Goal: Task Accomplishment & Management: Use online tool/utility

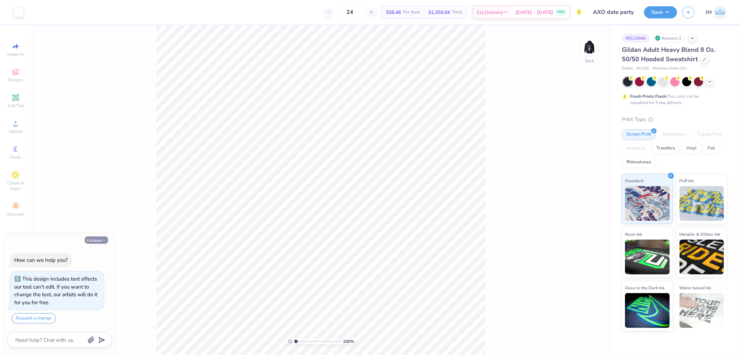
click at [89, 241] on button "Collapse" at bounding box center [96, 239] width 23 height 7
type textarea "x"
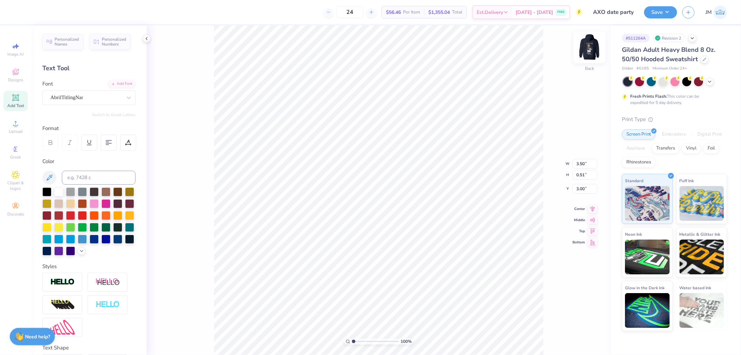
click at [589, 49] on img at bounding box center [590, 47] width 28 height 28
click at [428, 268] on li "Ungroup" at bounding box center [434, 272] width 55 height 14
type input "1"
click at [419, 253] on li "Group" at bounding box center [418, 255] width 55 height 14
type input "15.00"
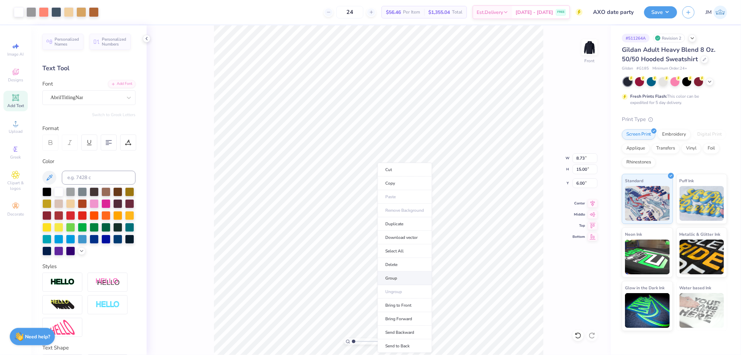
click at [404, 276] on li "Group" at bounding box center [405, 278] width 55 height 14
type input "7.55"
type input "11.73"
type input "8.07"
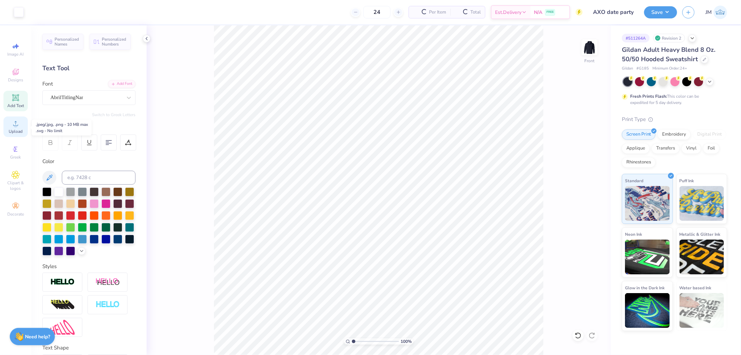
click at [14, 127] on icon at bounding box center [15, 123] width 8 height 8
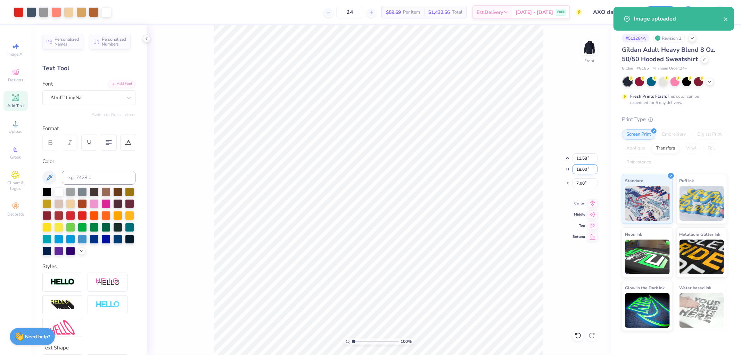
click at [585, 169] on input "18.00" at bounding box center [584, 169] width 25 height 10
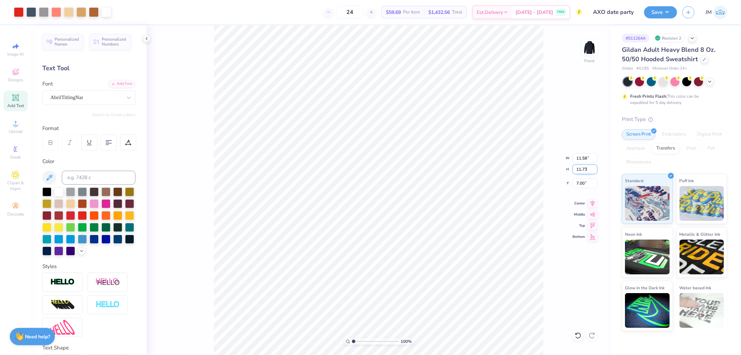
type input "11.73"
type input "7.55"
click at [587, 181] on input "10.14" at bounding box center [584, 183] width 25 height 10
type input "8.07"
click at [595, 203] on icon at bounding box center [593, 202] width 10 height 8
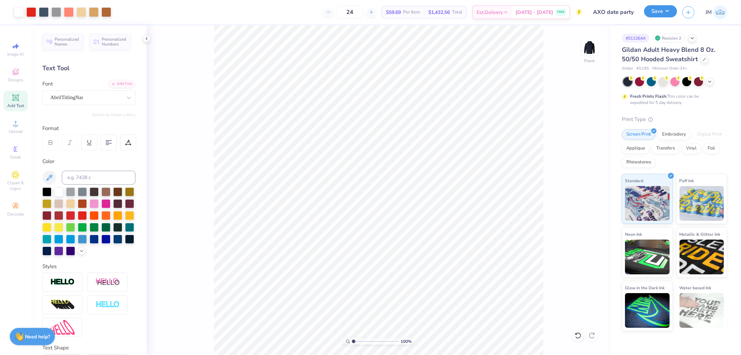
click at [668, 10] on button "Save" at bounding box center [660, 11] width 33 height 12
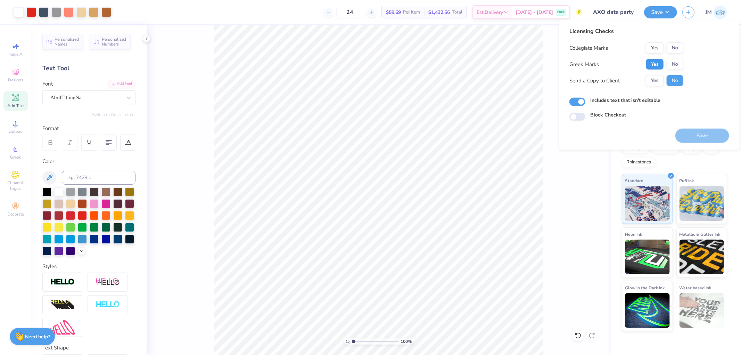
click at [655, 61] on button "Yes" at bounding box center [655, 64] width 18 height 11
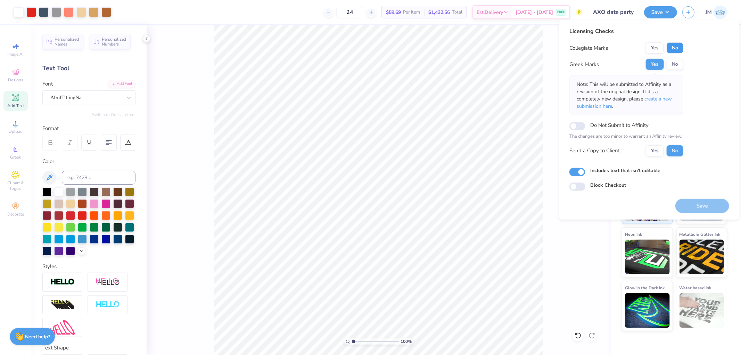
click at [676, 44] on button "No" at bounding box center [675, 47] width 17 height 11
click at [685, 204] on button "Save" at bounding box center [702, 205] width 54 height 14
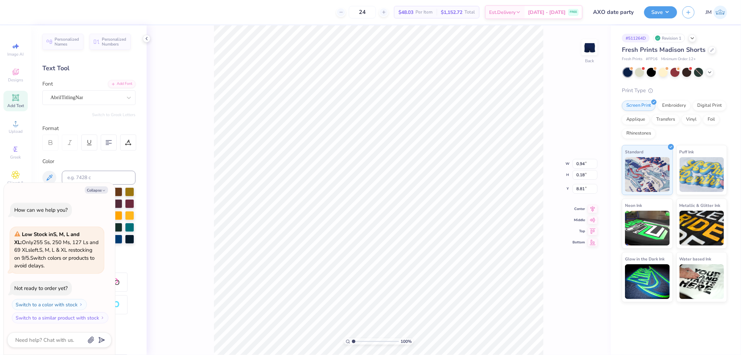
type textarea "x"
type input "1.75"
type input "2.77"
type input "6.00"
click at [22, 130] on span "Upload" at bounding box center [16, 132] width 14 height 6
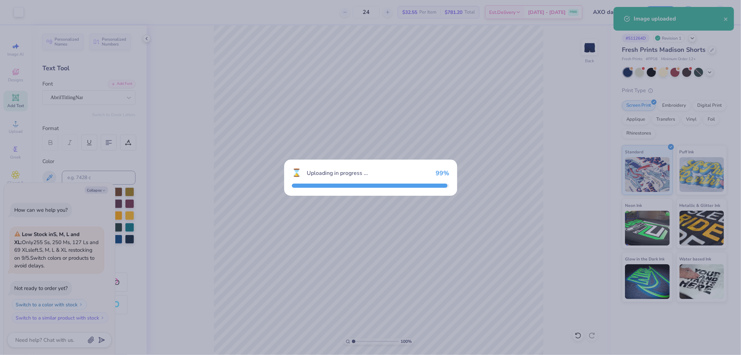
type textarea "x"
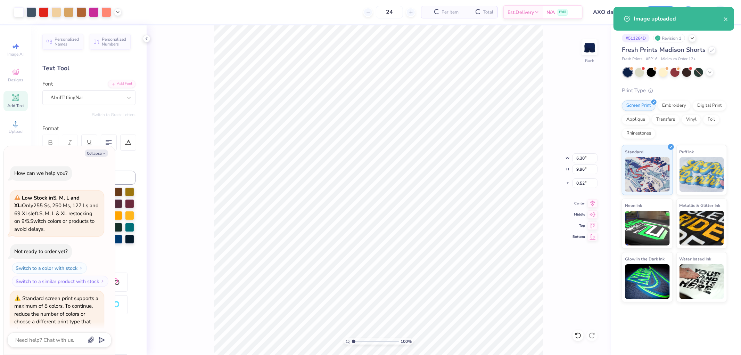
scroll to position [32, 0]
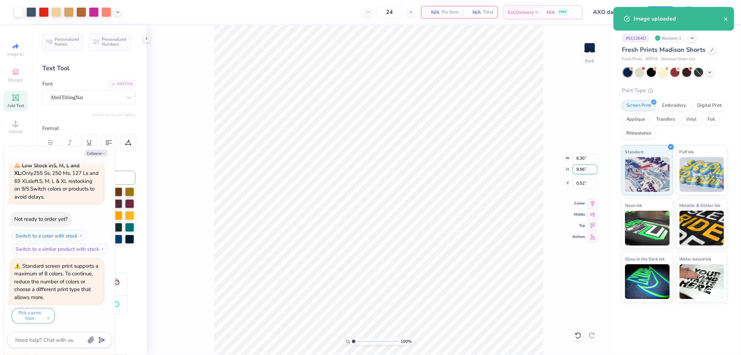
click at [584, 170] on input "9.96" at bounding box center [584, 169] width 25 height 10
type input "2.77"
type textarea "x"
type input "1.75"
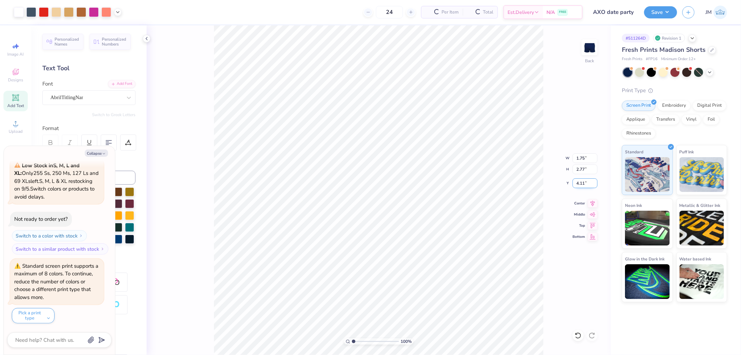
click at [581, 179] on input "4.11" at bounding box center [584, 183] width 25 height 10
type input "6"
type textarea "x"
type input "6.00"
click at [593, 202] on icon at bounding box center [593, 202] width 10 height 8
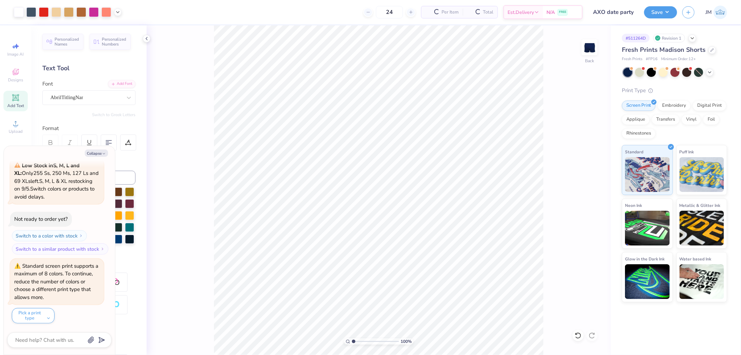
type textarea "x"
click at [586, 171] on input "2.99" at bounding box center [584, 169] width 25 height 10
type input "4"
type textarea "x"
type input "2.34"
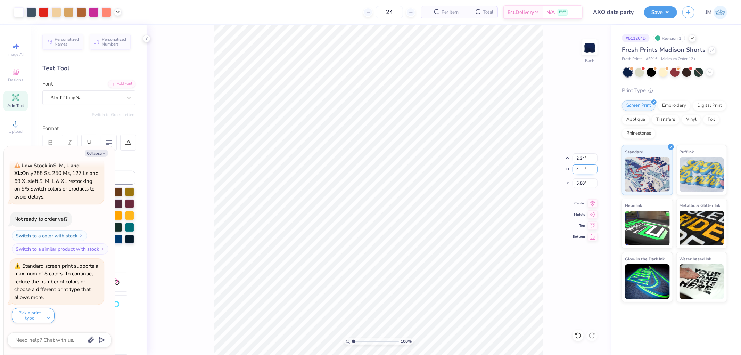
type input "4.00"
type input "5.50"
click at [581, 183] on input "5.50" at bounding box center [584, 183] width 25 height 10
type input "1.5599703423131"
type input "5"
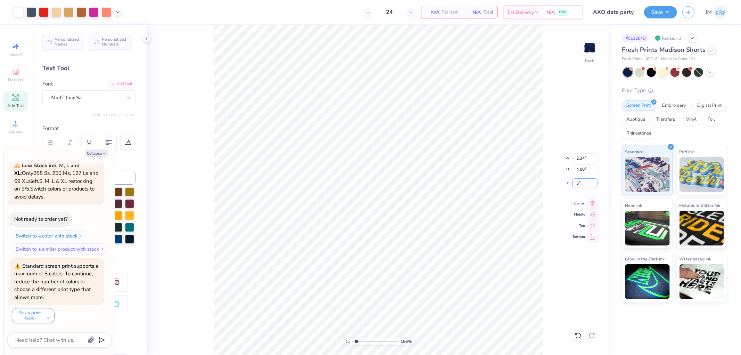
type input "1.5599703423131"
type textarea "x"
type input "1.5599703423131"
type textarea "x"
type input "5.00"
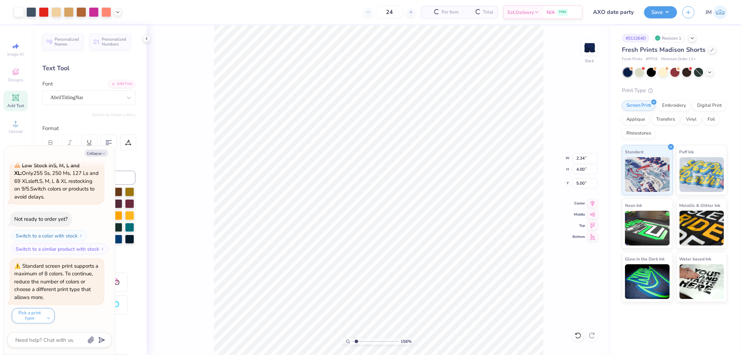
type input "1.5599703423131"
type textarea "x"
type input "1.5599703423131"
type textarea "x"
click at [584, 184] on input "4.96" at bounding box center [584, 183] width 25 height 10
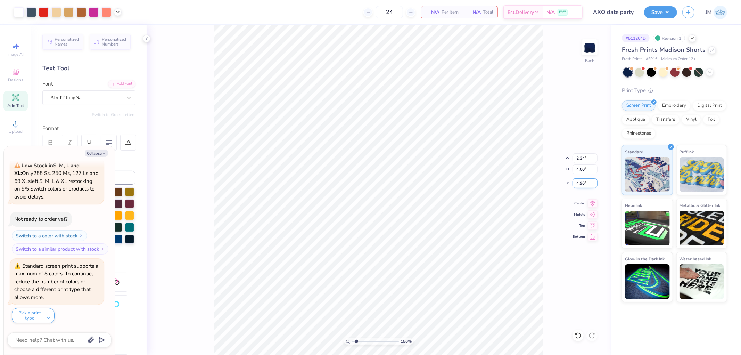
type input "6"
type input "5"
type input "1.5599703423131"
type textarea "x"
type input "5.00"
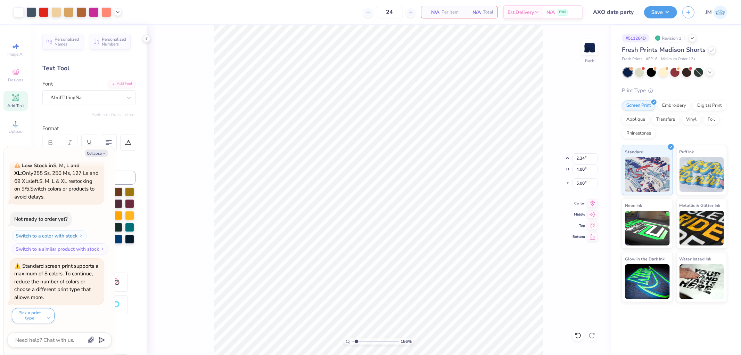
type input "1.5599703423131"
type textarea "x"
type input "1.5599703423131"
type textarea "x"
type input "1"
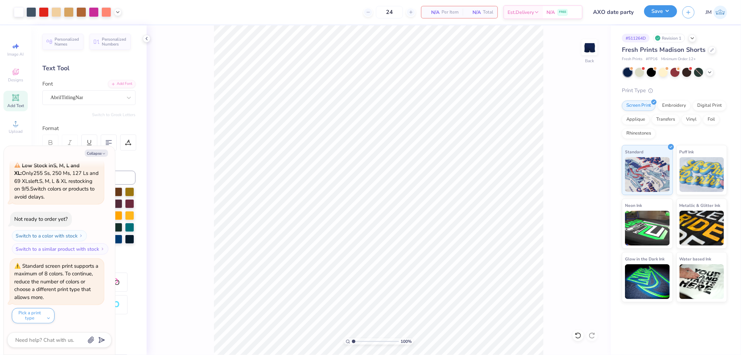
click at [672, 8] on button "Save" at bounding box center [660, 11] width 33 height 12
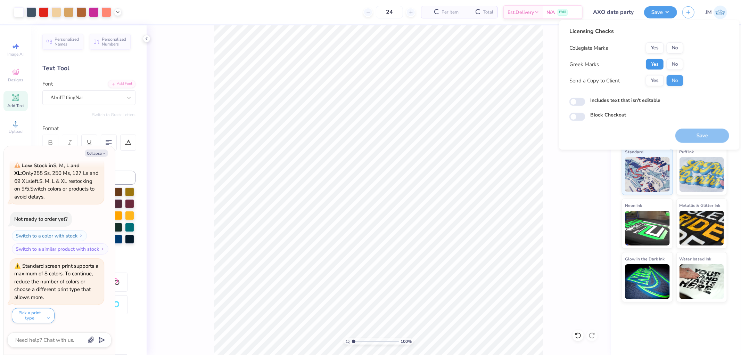
click at [652, 68] on button "Yes" at bounding box center [655, 64] width 18 height 11
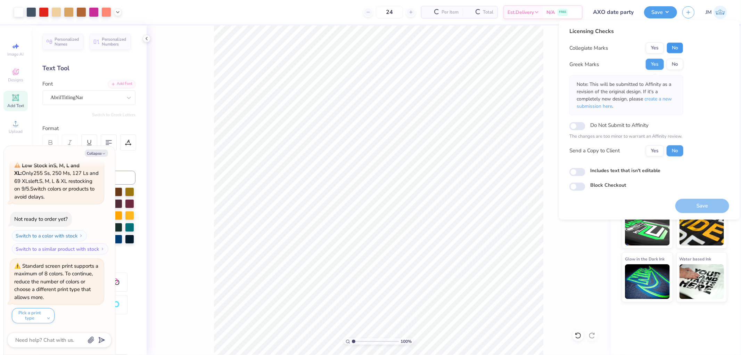
click at [674, 47] on button "No" at bounding box center [675, 47] width 17 height 11
click at [719, 207] on button "Save" at bounding box center [702, 205] width 54 height 14
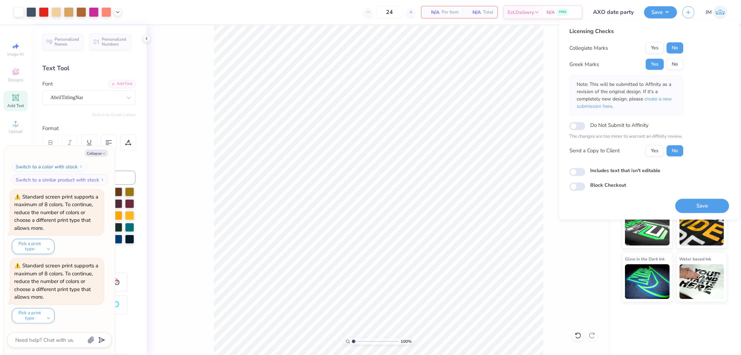
click at [119, 8] on div at bounding box center [68, 12] width 108 height 10
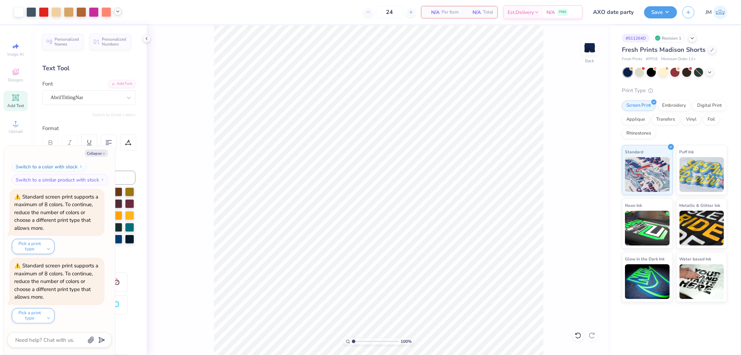
click at [118, 12] on div at bounding box center [118, 12] width 8 height 8
click at [118, 13] on icon at bounding box center [118, 12] width 6 height 6
click at [577, 338] on icon at bounding box center [578, 335] width 7 height 7
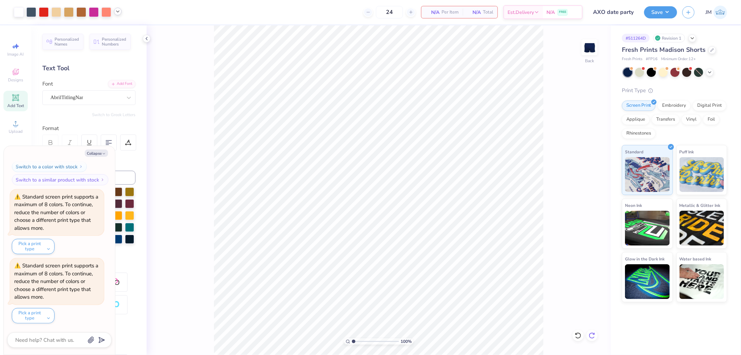
click at [592, 337] on icon at bounding box center [591, 335] width 7 height 7
drag, startPoint x: 550, startPoint y: 205, endPoint x: 546, endPoint y: 203, distance: 3.9
click at [550, 205] on div "100 % Back" at bounding box center [379, 189] width 464 height 329
drag, startPoint x: 575, startPoint y: 338, endPoint x: 544, endPoint y: 223, distance: 118.5
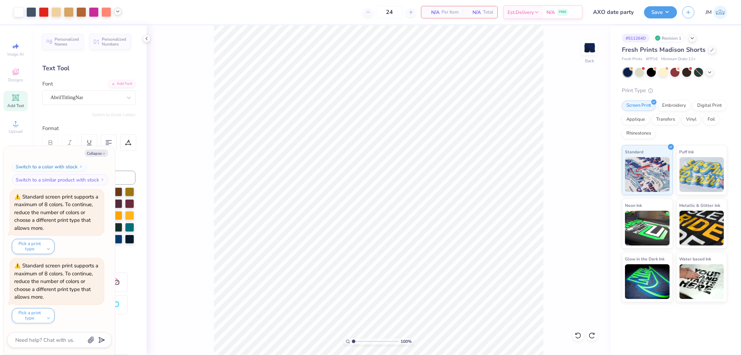
click at [575, 338] on icon at bounding box center [578, 335] width 7 height 7
click at [544, 223] on div "100 % Back" at bounding box center [379, 189] width 464 height 329
click at [16, 99] on icon at bounding box center [15, 97] width 7 height 7
click at [15, 127] on circle at bounding box center [16, 126] width 4 height 4
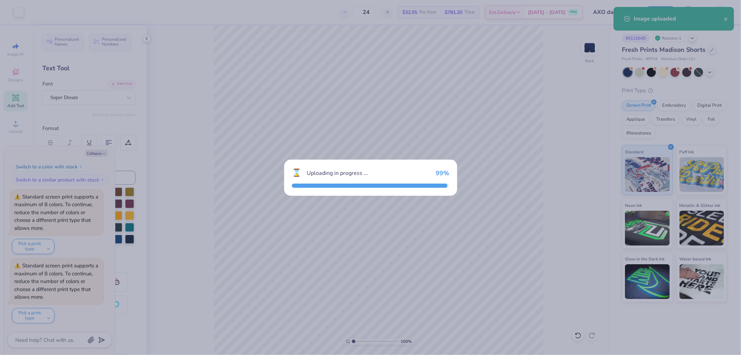
type textarea "x"
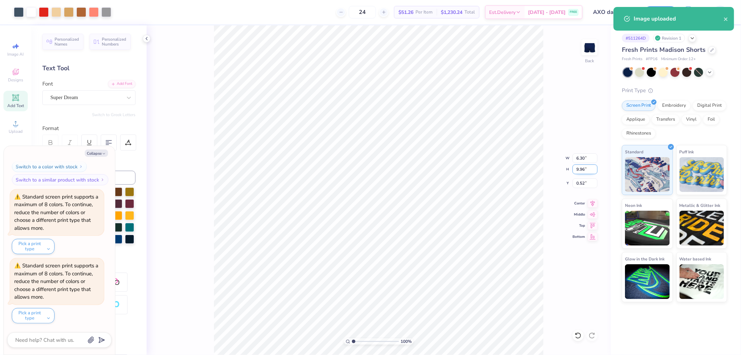
click at [582, 172] on input "9.96" at bounding box center [584, 169] width 25 height 10
type input "3.7"
type textarea "x"
type input "2.34"
type input "3.70"
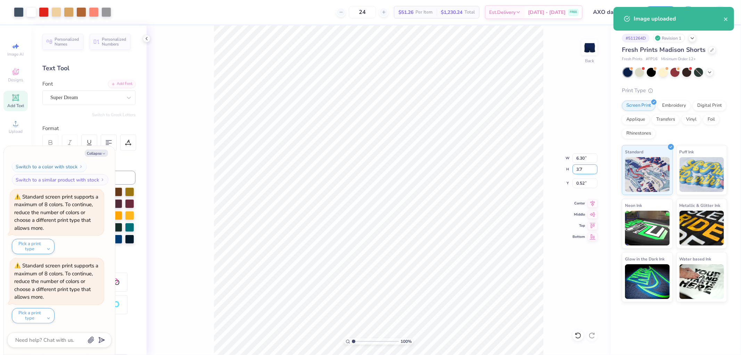
type input "3.65"
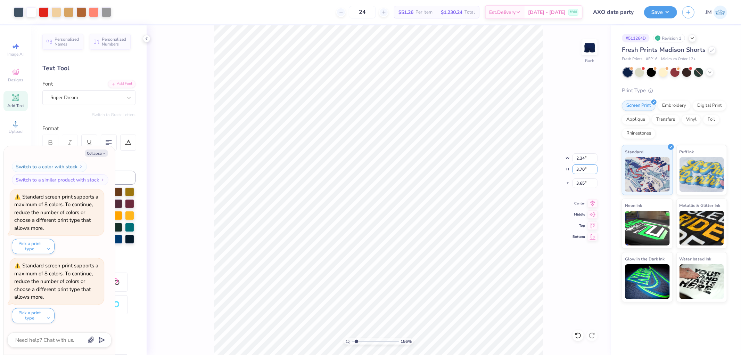
type input "1"
click at [581, 185] on input "3.65" at bounding box center [584, 183] width 25 height 10
type input "5"
type textarea "x"
type input "5.00"
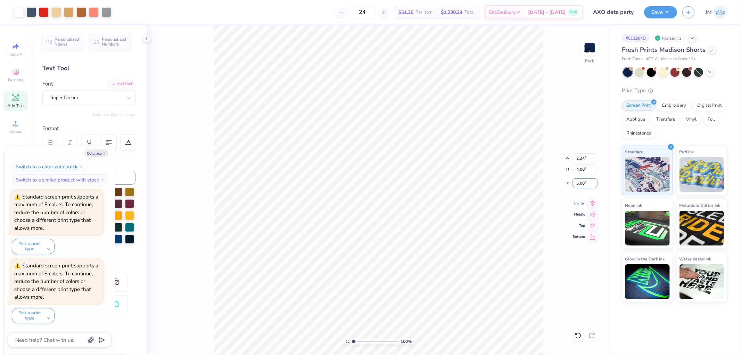
type textarea "x"
click at [587, 185] on input "4.98" at bounding box center [584, 183] width 25 height 10
type input "5"
type textarea "x"
type input "5.00"
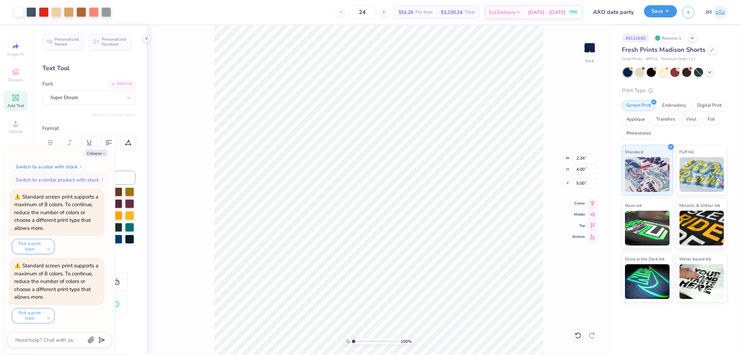
click at [669, 10] on button "Save" at bounding box center [660, 11] width 33 height 12
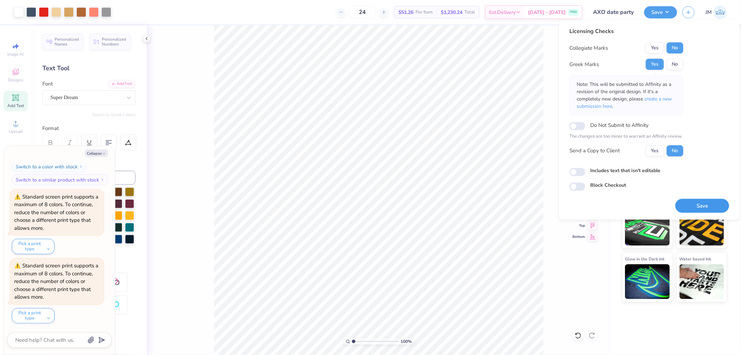
click at [685, 208] on button "Save" at bounding box center [702, 205] width 54 height 14
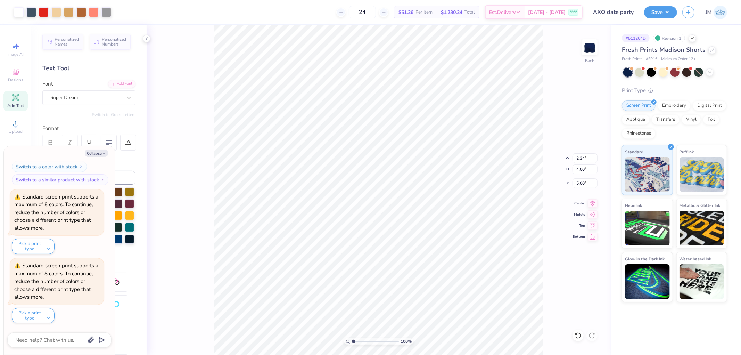
type textarea "x"
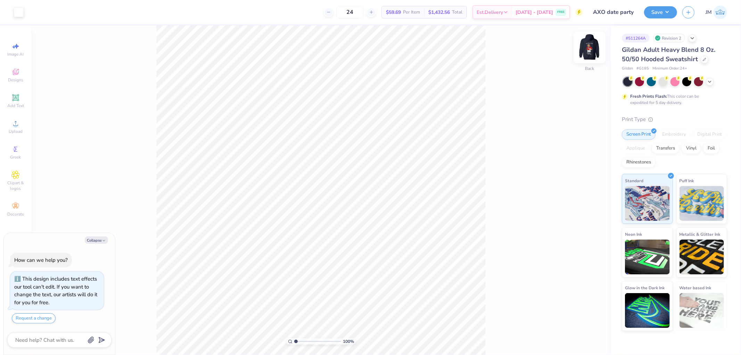
click at [594, 47] on img at bounding box center [590, 47] width 28 height 28
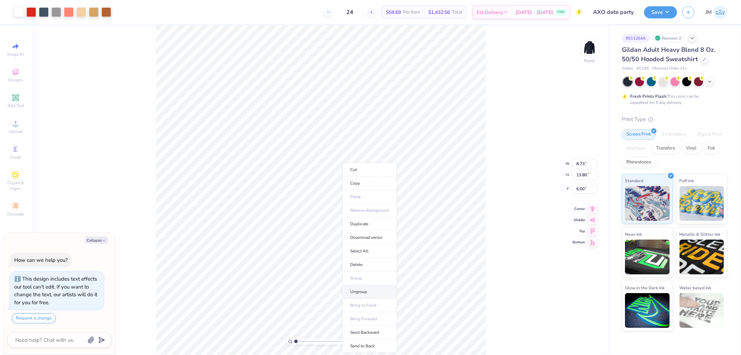
click at [370, 291] on li "Ungroup" at bounding box center [369, 292] width 55 height 14
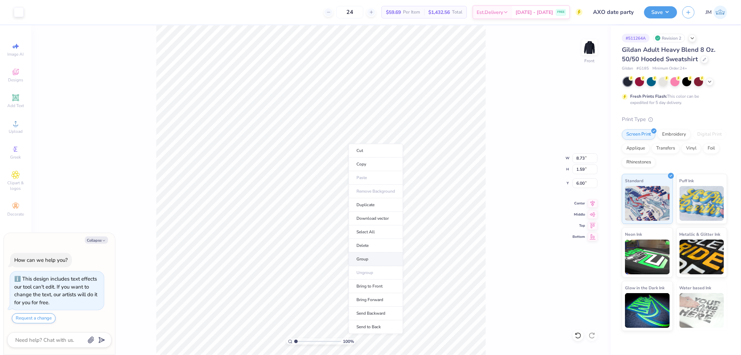
click at [375, 257] on li "Group" at bounding box center [375, 259] width 55 height 14
type textarea "x"
type input "7.55"
type input "8.13"
type input "10.02"
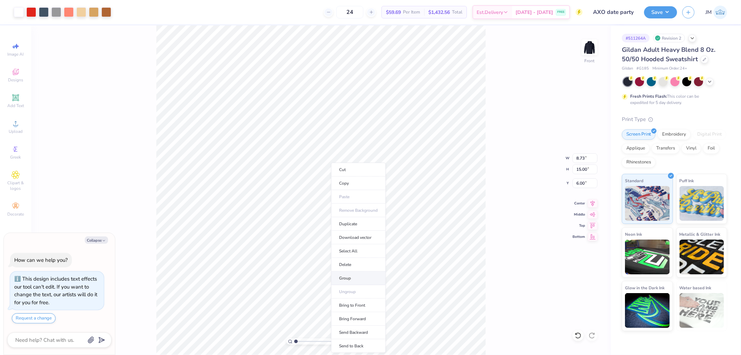
click at [366, 273] on li "Group" at bounding box center [358, 278] width 55 height 14
type textarea "x"
type input "7.55"
type input "11.73"
type input "8.07"
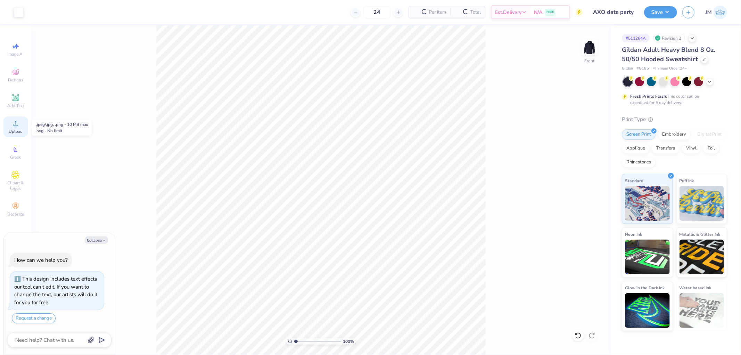
click at [14, 130] on span "Upload" at bounding box center [16, 132] width 14 height 6
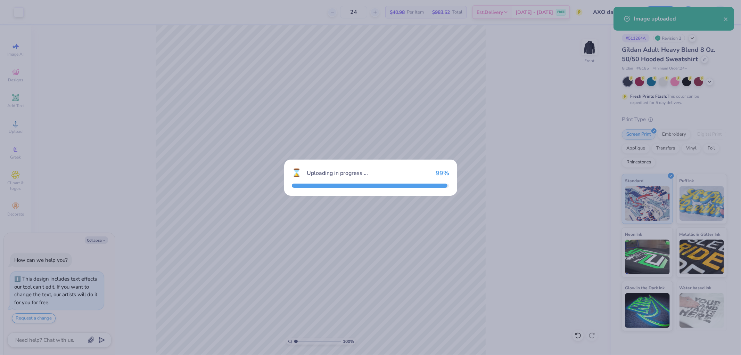
type textarea "x"
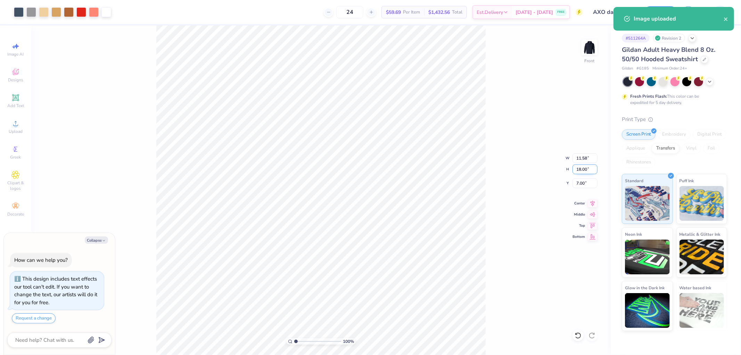
click at [588, 172] on input "18.00" at bounding box center [584, 169] width 25 height 10
type input "11.73"
type textarea "x"
type input "7.55"
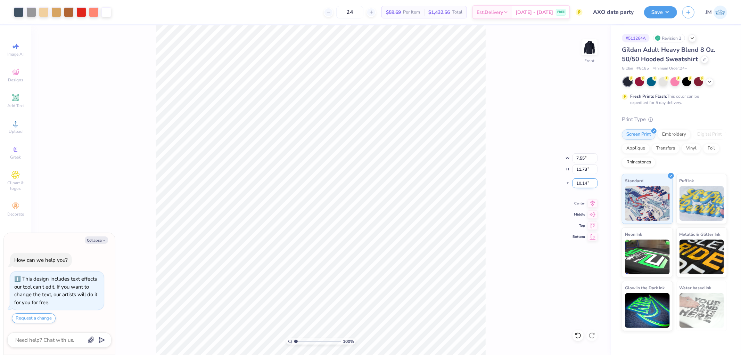
click at [586, 185] on input "10.14" at bounding box center [584, 183] width 25 height 10
type input "8.07"
click at [555, 173] on div "100 % Front W 7.55 7.55 " H 11.73 11.73 " Y 8.07 8.07 " Center Middle Top Bottom" at bounding box center [320, 189] width 579 height 329
click at [669, 16] on button "Save" at bounding box center [660, 11] width 33 height 12
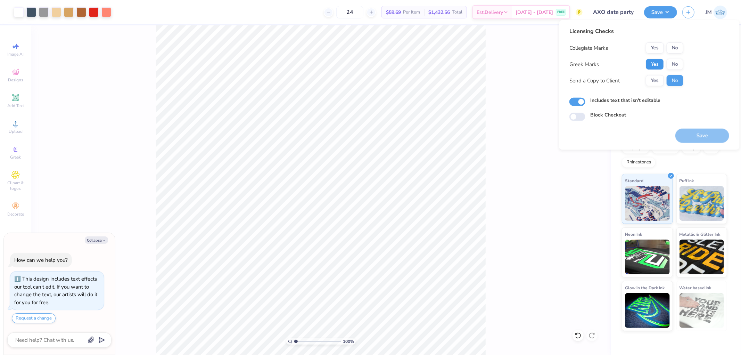
click at [661, 61] on button "Yes" at bounding box center [655, 64] width 18 height 11
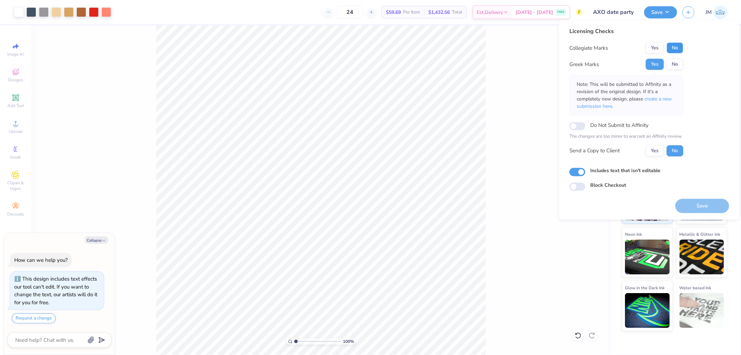
click at [672, 51] on button "No" at bounding box center [675, 47] width 17 height 11
click at [685, 210] on button "Save" at bounding box center [702, 205] width 54 height 14
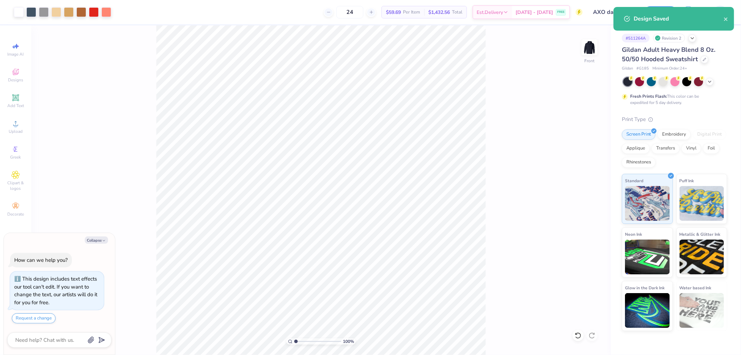
type textarea "x"
